Goal: Information Seeking & Learning: Check status

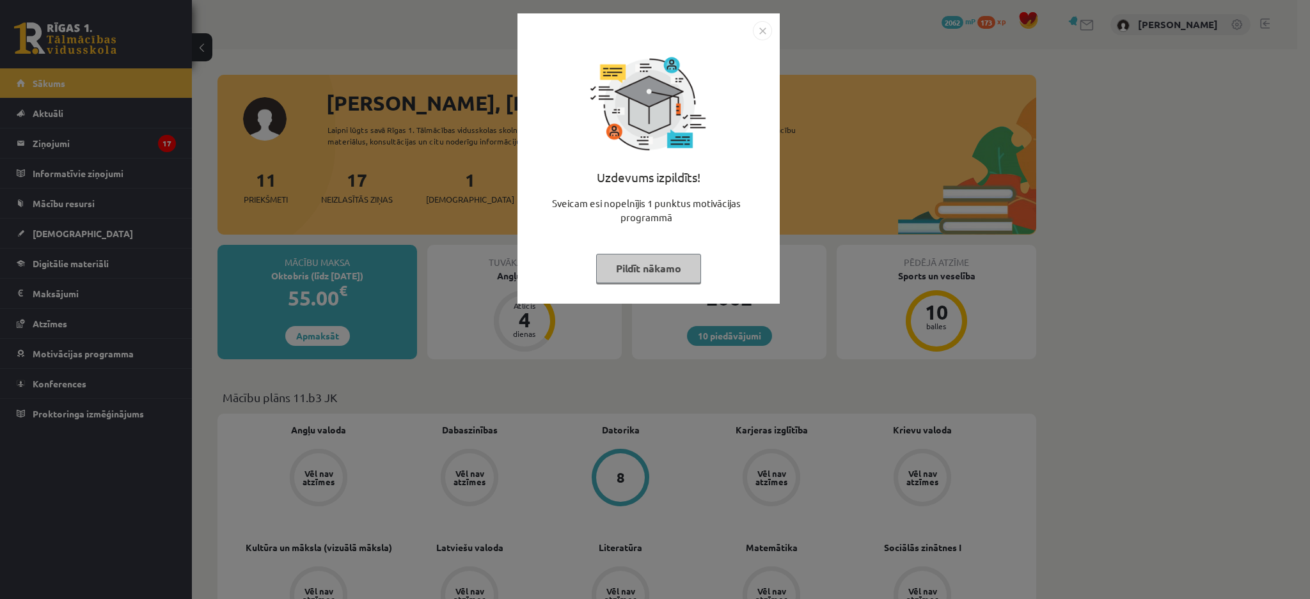
click at [297, 210] on div "Uzdevums izpildīts! Sveicam esi nopelnījis 1 punktus motivācijas programmā Pild…" at bounding box center [655, 299] width 1310 height 599
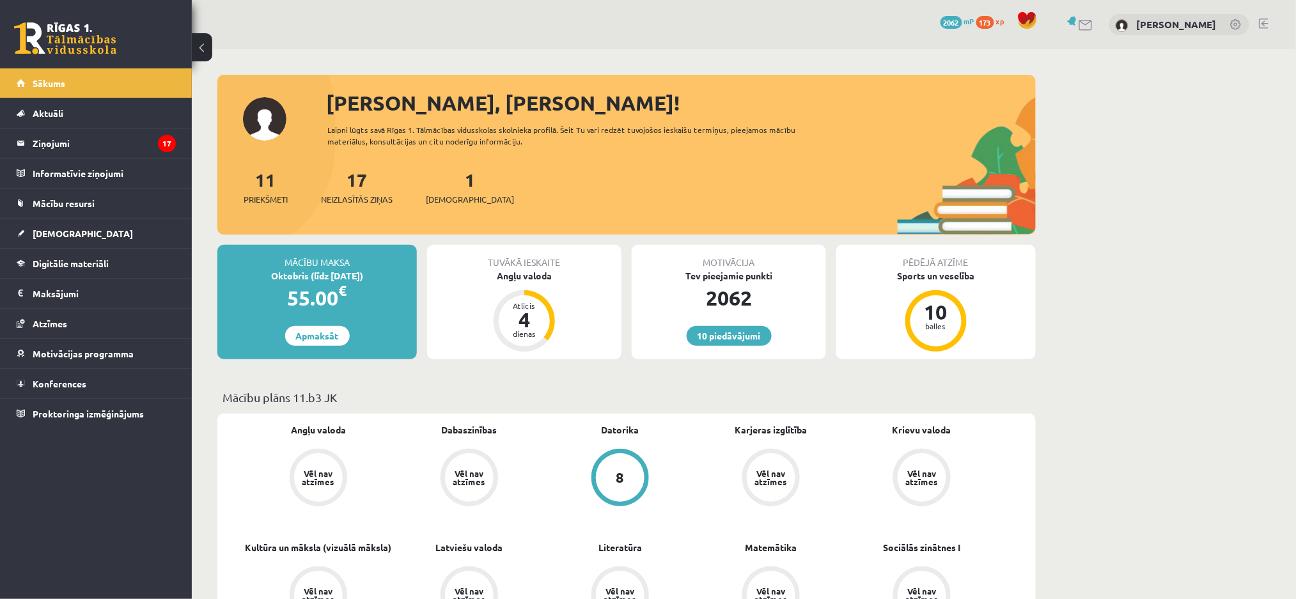
click at [1263, 20] on link at bounding box center [1264, 24] width 10 height 10
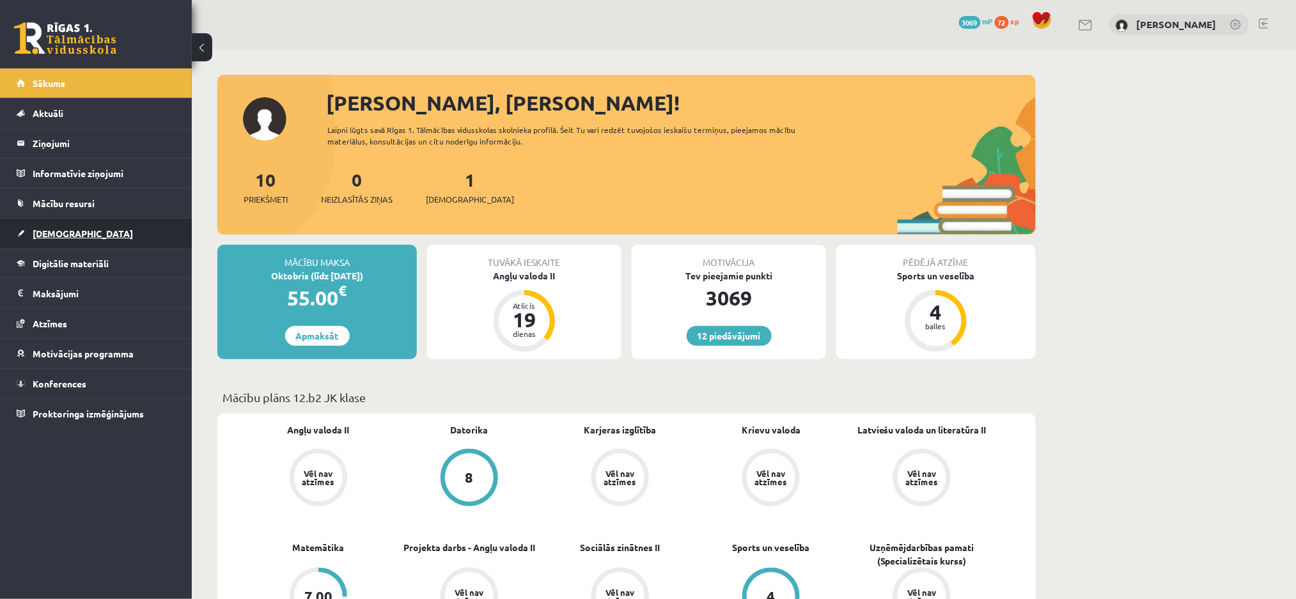
click at [108, 237] on link "[DEMOGRAPHIC_DATA]" at bounding box center [96, 233] width 159 height 29
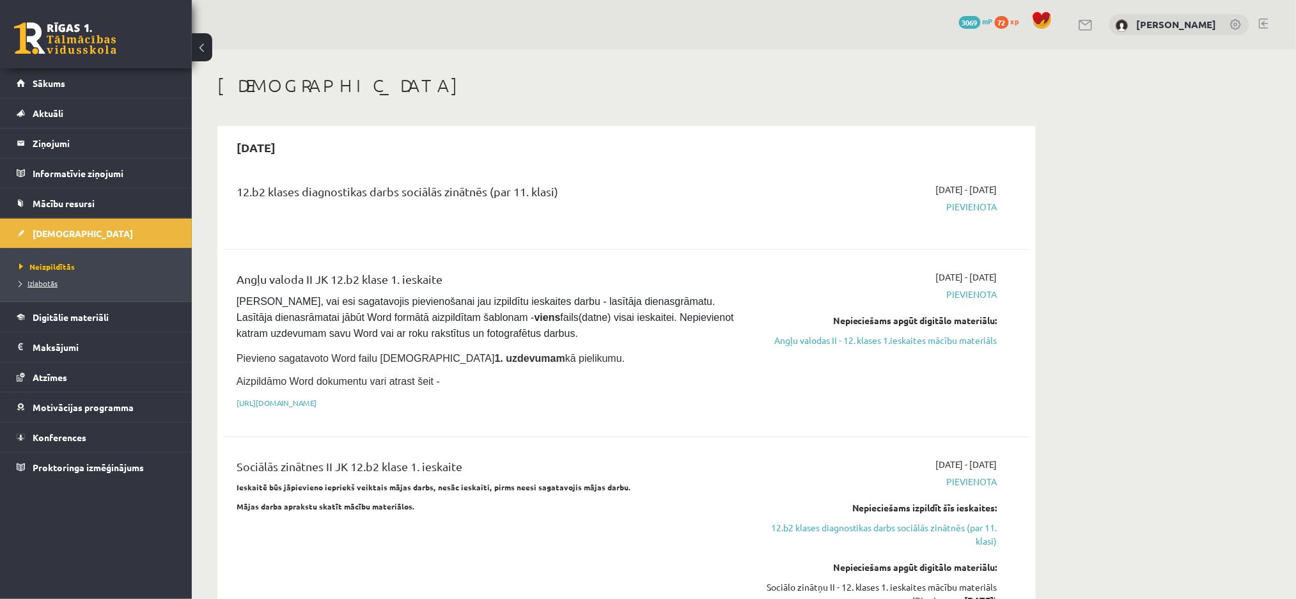
click at [58, 283] on link "Izlabotās" at bounding box center [99, 284] width 160 height 12
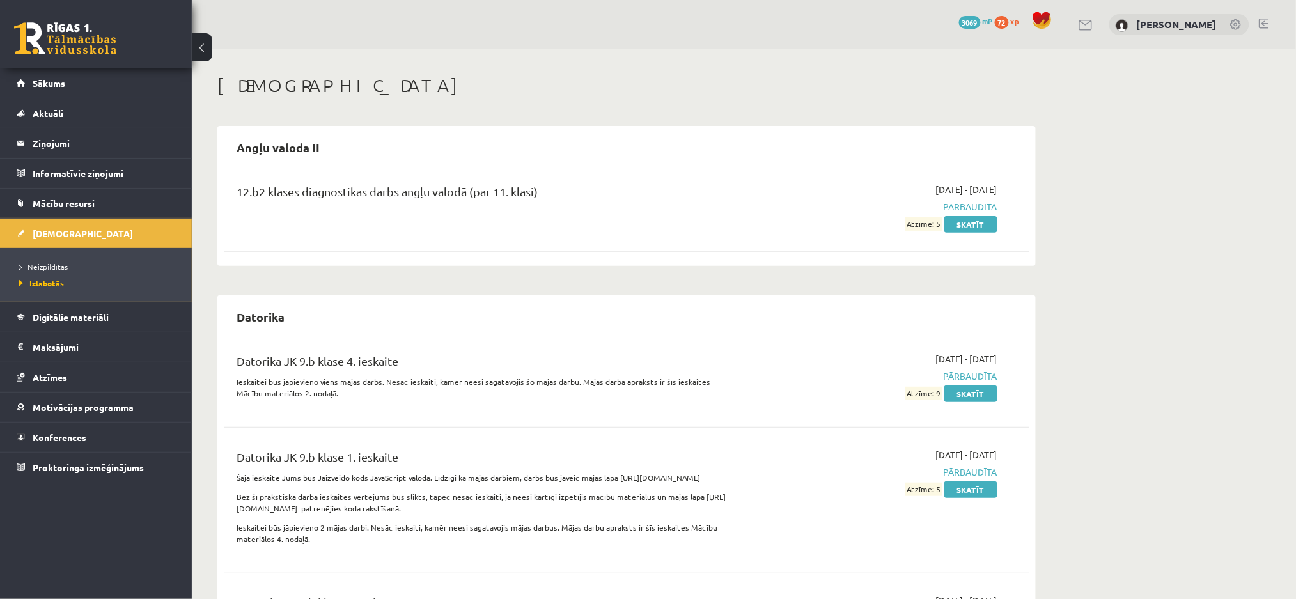
scroll to position [7313, 0]
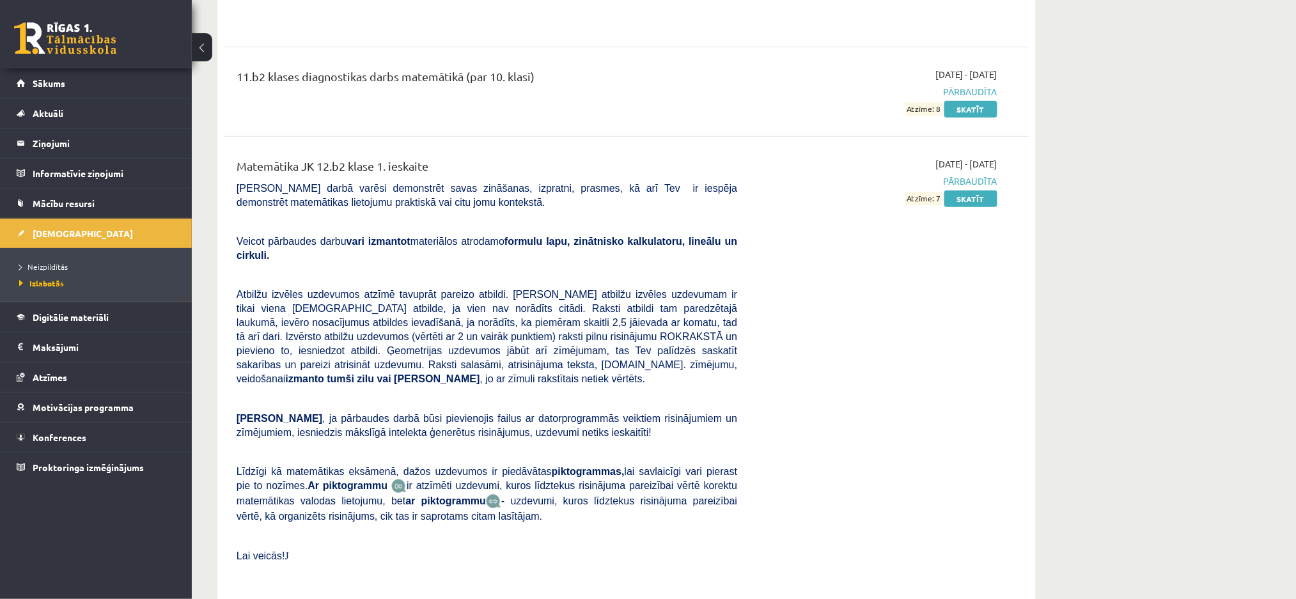
click at [551, 569] on p at bounding box center [487, 575] width 501 height 12
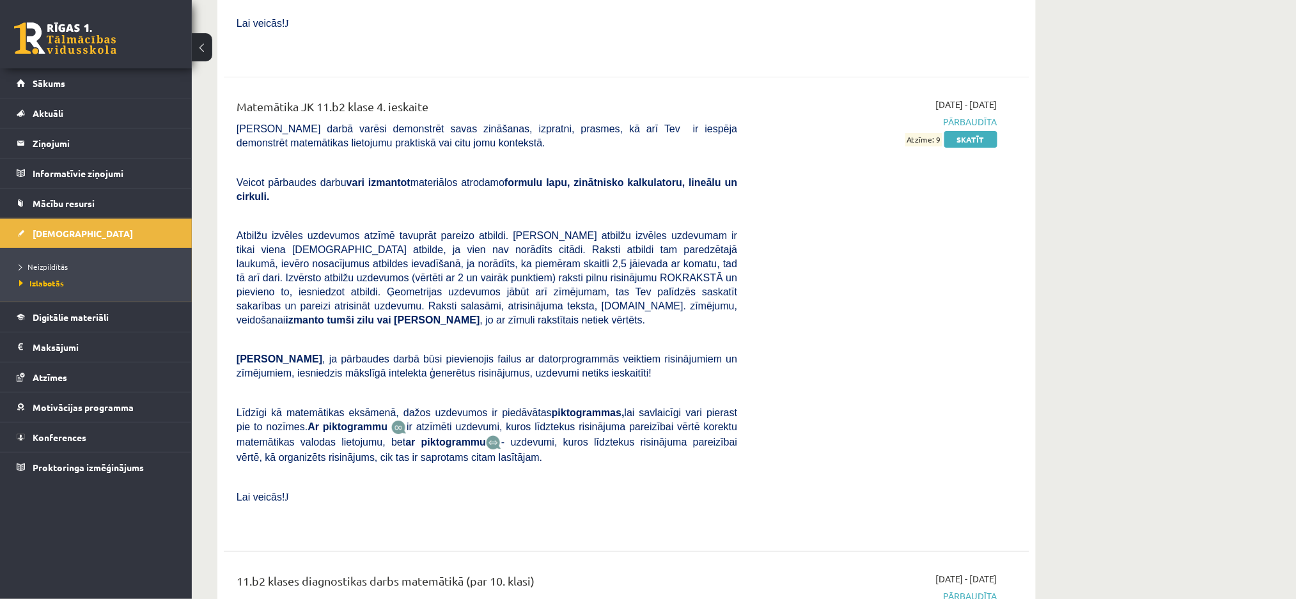
scroll to position [6801, 0]
